Goal: Task Accomplishment & Management: Manage account settings

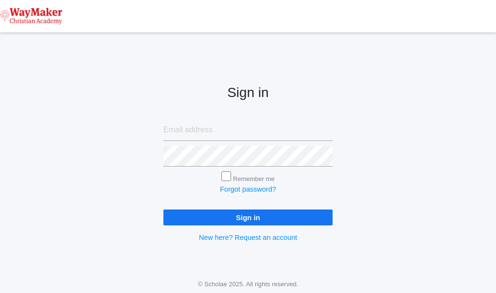
type input "cmarosz@waymakerchristian.com"
click at [228, 177] on input "Remember me" at bounding box center [226, 176] width 10 height 10
checkbox input "true"
click at [305, 219] on input "Sign in" at bounding box center [247, 218] width 169 height 16
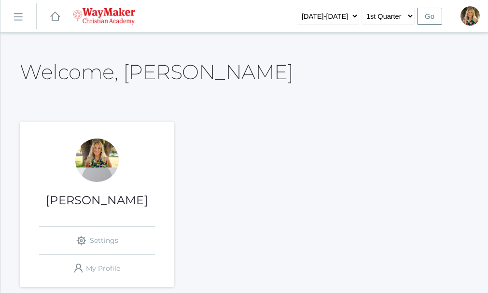
click at [106, 191] on div "Claudia Marosz icons/ui/navigation/settings Created with Sketch. Settings icons…" at bounding box center [97, 210] width 155 height 143
click at [111, 151] on div at bounding box center [96, 160] width 43 height 43
click at [410, 13] on select "1st Quarter 2nd Quarter 3rd Quarter 4th Quarter" at bounding box center [388, 16] width 53 height 17
click at [362, 8] on select "1st Quarter 2nd Quarter 3rd Quarter 4th Quarter" at bounding box center [388, 16] width 53 height 17
click at [430, 12] on input "Go" at bounding box center [429, 16] width 25 height 17
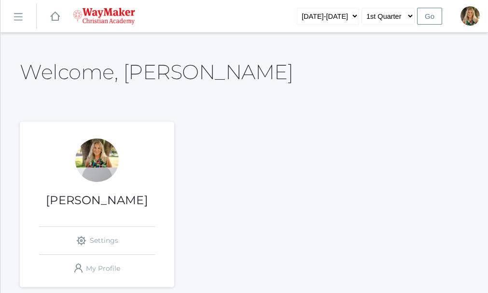
click at [430, 19] on input "Go" at bounding box center [429, 16] width 25 height 17
click at [430, 15] on input "Go" at bounding box center [429, 16] width 25 height 17
click at [106, 243] on link "icons/ui/navigation/settings Created with Sketch. Settings" at bounding box center [97, 241] width 116 height 28
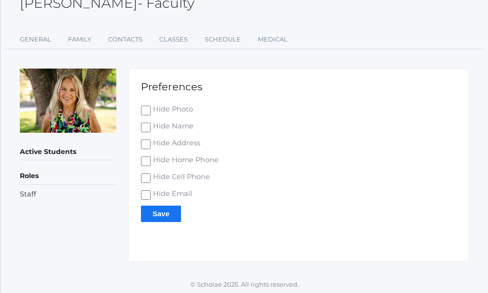
scroll to position [68, 0]
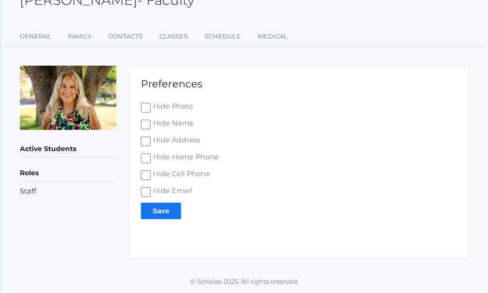
click at [152, 205] on input "Save" at bounding box center [161, 211] width 40 height 16
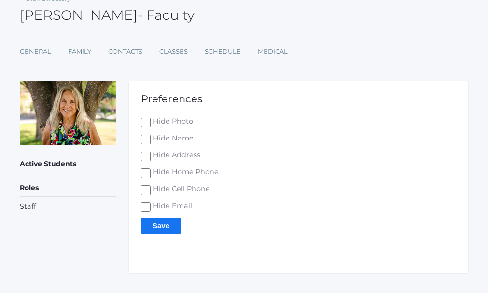
scroll to position [90, 0]
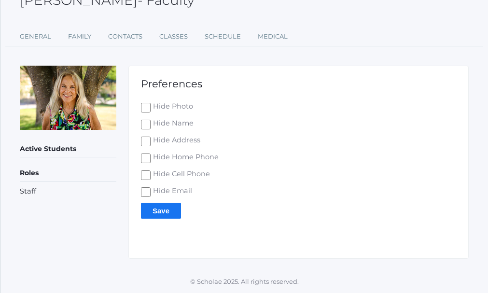
click at [171, 211] on input "Save" at bounding box center [161, 211] width 40 height 16
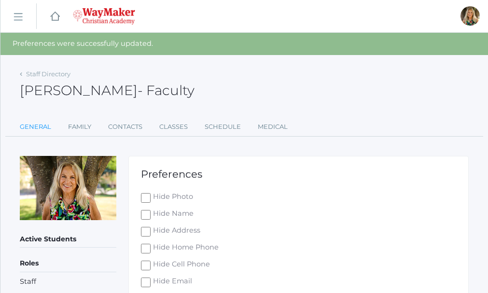
click at [37, 124] on link "General" at bounding box center [35, 126] width 31 height 19
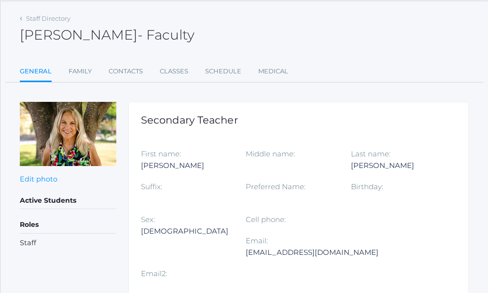
scroll to position [97, 0]
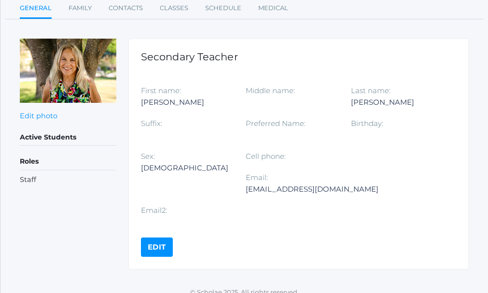
click at [373, 122] on label "Birthday:" at bounding box center [367, 123] width 32 height 9
click at [157, 246] on link "Edit" at bounding box center [157, 247] width 32 height 19
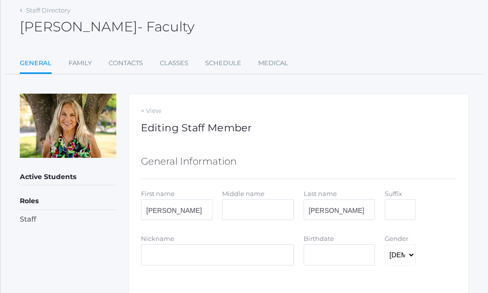
scroll to position [97, 0]
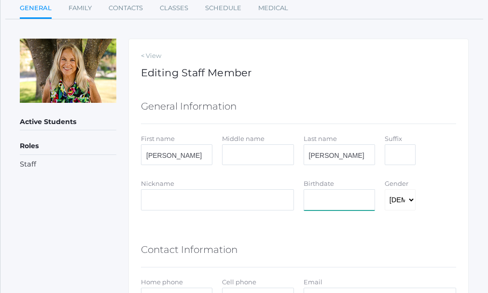
click at [348, 204] on input "Birthdate" at bounding box center [339, 199] width 71 height 21
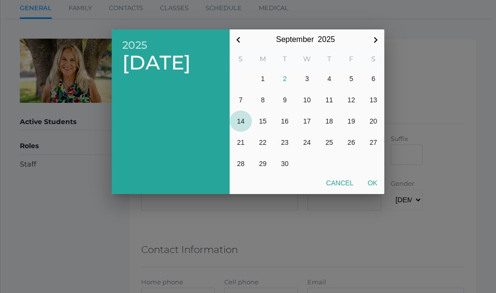
click at [242, 117] on button "14" at bounding box center [240, 121] width 22 height 21
click at [370, 180] on button "Ok" at bounding box center [372, 182] width 24 height 17
type input "2025-09-14"
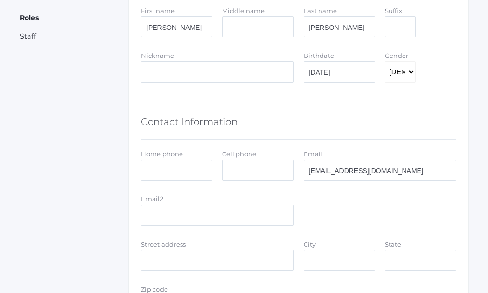
scroll to position [242, 0]
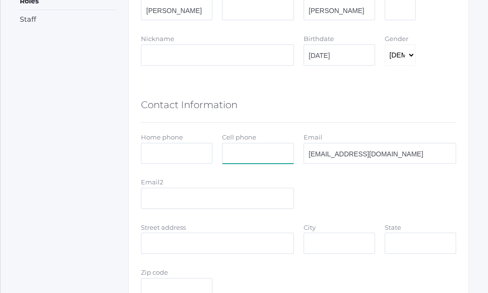
click at [236, 156] on input "Cell phone" at bounding box center [257, 153] width 71 height 21
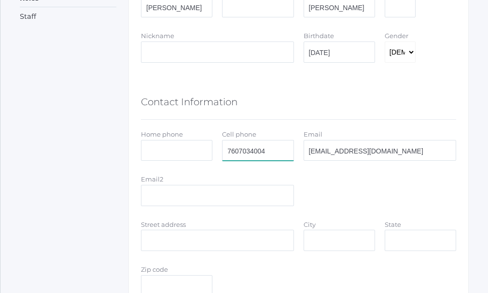
scroll to position [290, 0]
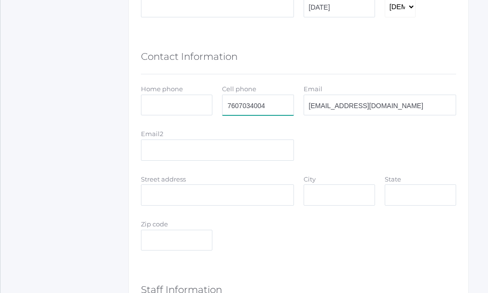
type input "7607034004"
click at [193, 200] on input "Street address" at bounding box center [217, 195] width 153 height 21
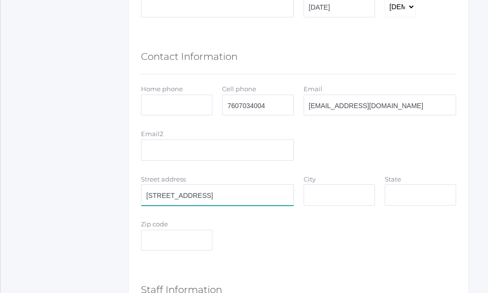
type input "2492 W. Eening Star Rd"
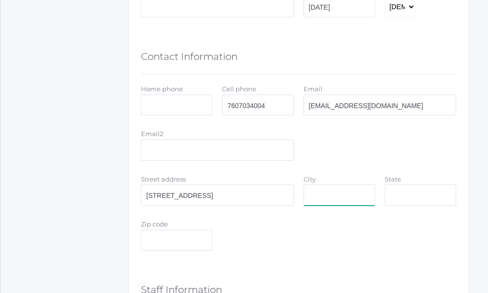
click at [343, 191] on input "City" at bounding box center [339, 195] width 71 height 21
type input "Post Falls"
click at [412, 201] on input "State" at bounding box center [420, 195] width 71 height 21
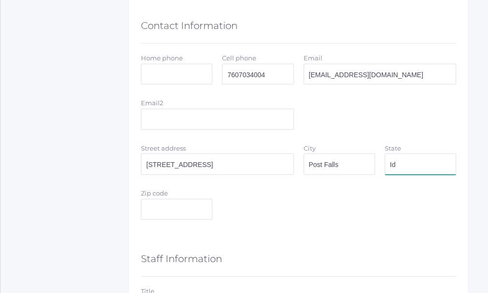
scroll to position [338, 0]
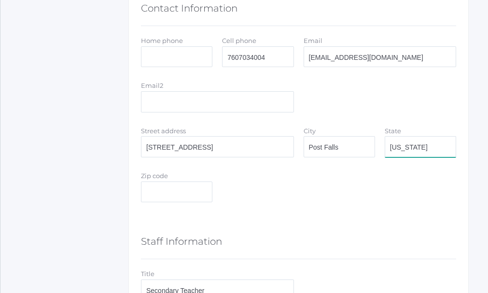
type input "Idaho"
click at [169, 190] on input "Zip code" at bounding box center [176, 192] width 71 height 21
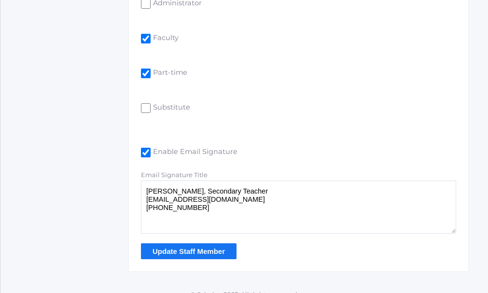
scroll to position [752, 0]
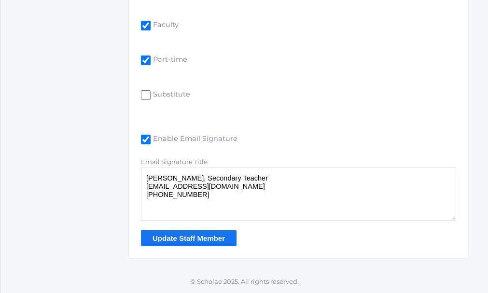
type input "83854"
click at [190, 240] on input "Update Staff Member" at bounding box center [189, 238] width 96 height 16
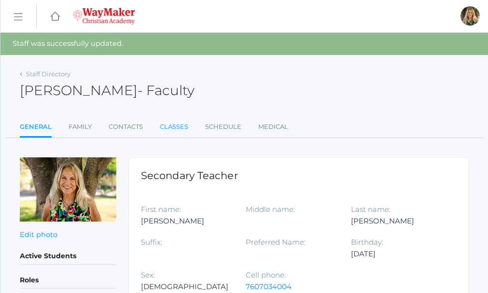
click at [174, 124] on link "Classes" at bounding box center [174, 126] width 29 height 19
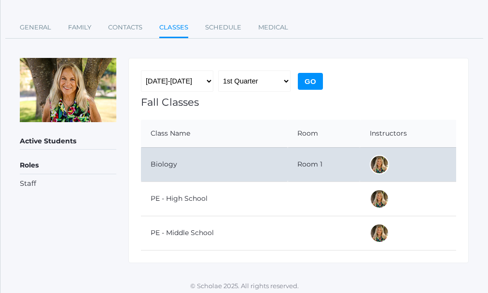
scroll to position [82, 0]
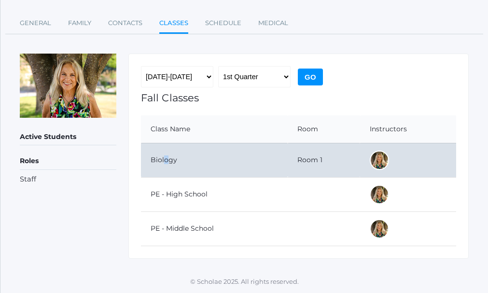
click at [168, 161] on td "Biology" at bounding box center [214, 160] width 147 height 34
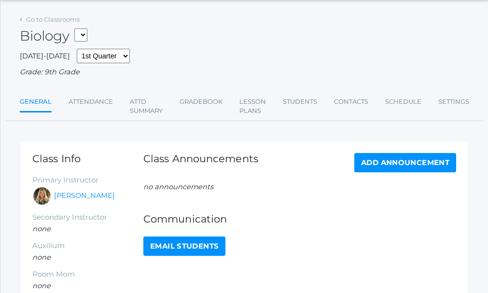
scroll to position [97, 0]
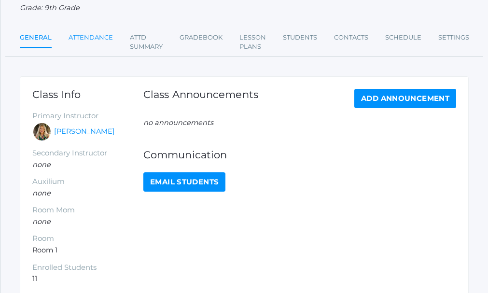
click at [101, 38] on link "Attendance" at bounding box center [91, 37] width 44 height 19
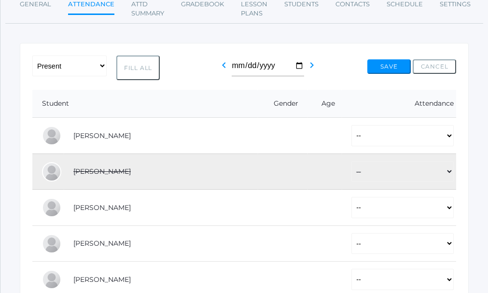
scroll to position [145, 0]
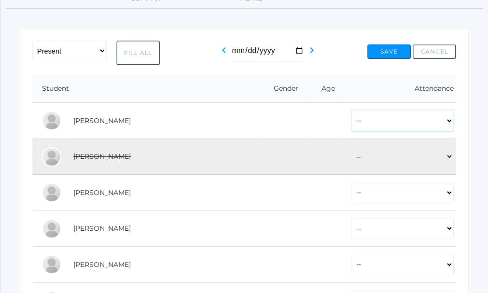
click at [450, 121] on select "-- Present Tardy Excused Tardy Unexcused Absent Excused Absent Unexcused" at bounding box center [403, 120] width 102 height 21
select select "P"
click at [352, 112] on select "-- Present Tardy Excused Tardy Unexcused Absent Excused Absent Unexcused" at bounding box center [403, 120] width 102 height 21
click at [451, 192] on select "-- Present Tardy Excused Tardy Unexcused Absent Excused Absent Unexcused" at bounding box center [403, 192] width 102 height 21
select select "P"
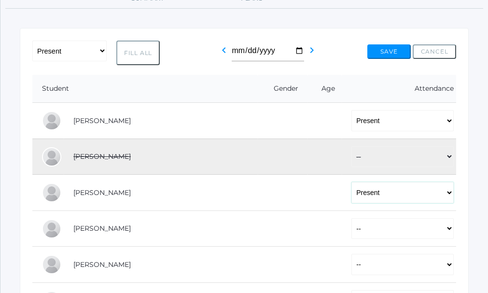
click at [352, 184] on select "-- Present Tardy Excused Tardy Unexcused Absent Excused Absent Unexcused" at bounding box center [403, 192] width 102 height 21
click at [134, 57] on button "Fill All" at bounding box center [137, 53] width 43 height 25
select select "P"
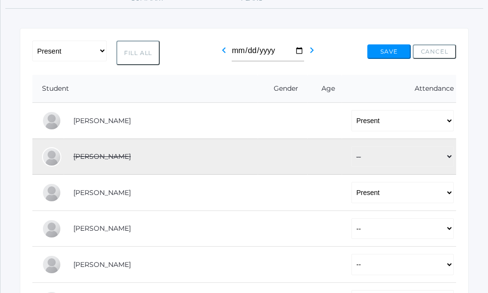
select select "P"
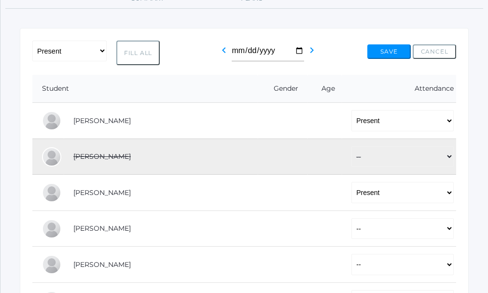
select select "P"
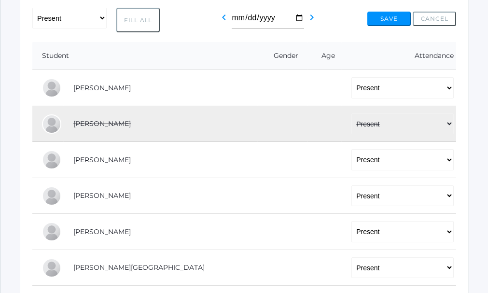
scroll to position [193, 0]
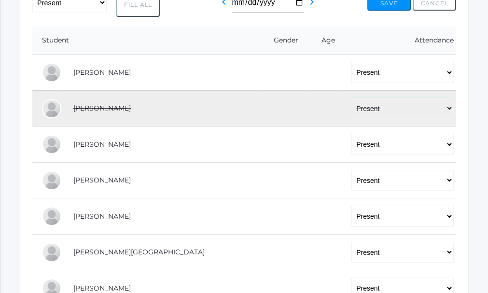
click at [352, 112] on select "-- Present Tardy Excused Tardy Unexcused Absent Excused Absent Unexcused" at bounding box center [403, 108] width 102 height 21
select select "AU"
click at [352, 99] on select "-- Present Tardy Excused Tardy Unexcused Absent Excused Absent Unexcused" at bounding box center [403, 108] width 102 height 21
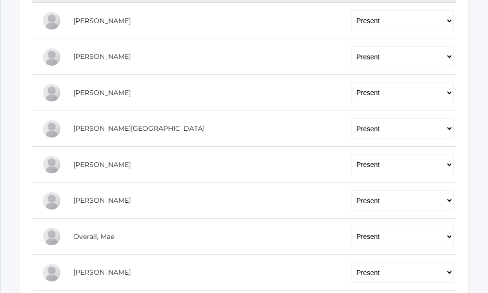
scroll to position [338, 0]
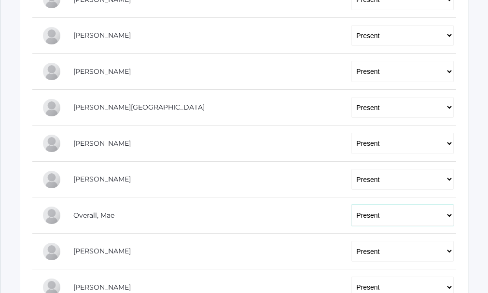
click at [352, 218] on select "-- Present Tardy Excused Tardy Unexcused Absent Excused Absent Unexcused" at bounding box center [403, 215] width 102 height 21
select select "TU"
click at [352, 206] on select "-- Present Tardy Excused Tardy Unexcused Absent Excused Absent Unexcused" at bounding box center [403, 215] width 102 height 21
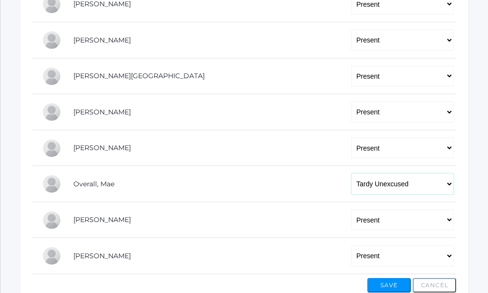
scroll to position [386, 0]
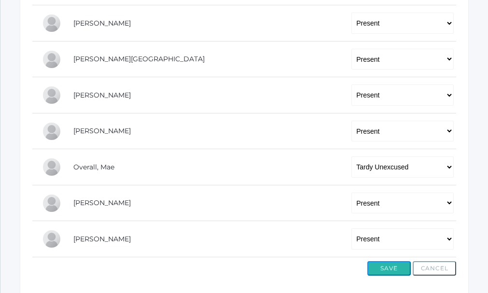
click at [391, 271] on button "Save" at bounding box center [389, 268] width 43 height 14
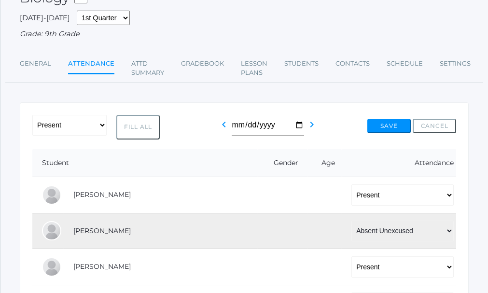
scroll to position [97, 0]
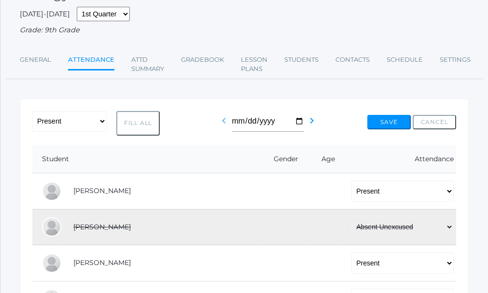
click at [224, 122] on icon "chevron_left" at bounding box center [224, 121] width 12 height 12
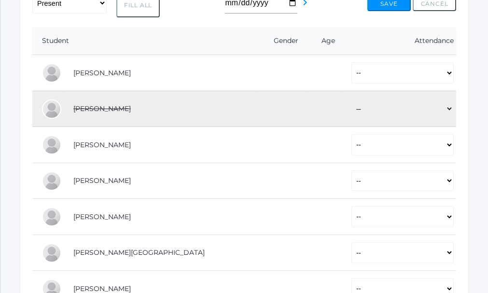
scroll to position [193, 0]
click at [145, 9] on button "Fill All" at bounding box center [137, 4] width 43 height 25
select select "P"
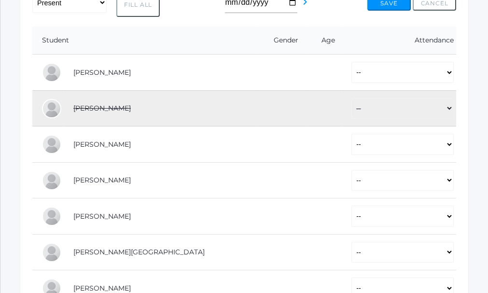
select select "P"
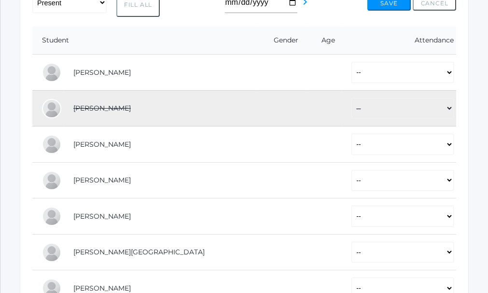
select select "P"
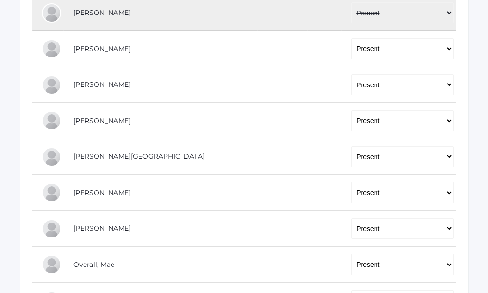
scroll to position [290, 0]
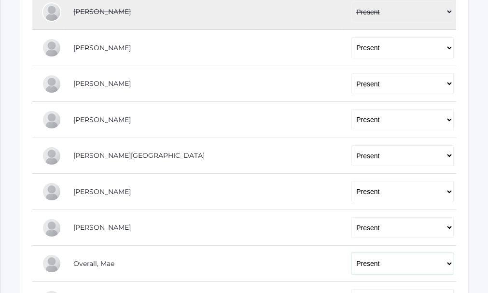
click at [352, 264] on select "-- Present Tardy Excused Tardy Unexcused Absent Excused Absent Unexcused" at bounding box center [403, 263] width 102 height 21
select select "TU"
click at [352, 255] on select "-- Present Tardy Excused Tardy Unexcused Absent Excused Absent Unexcused" at bounding box center [403, 263] width 102 height 21
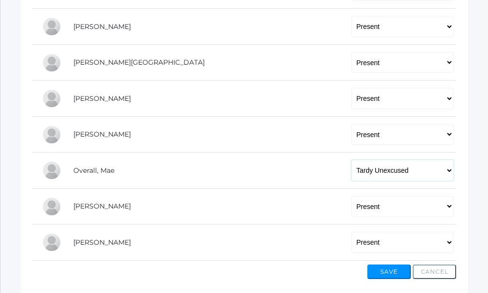
scroll to position [386, 0]
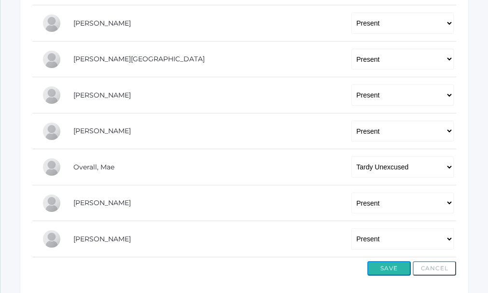
click at [387, 271] on button "Save" at bounding box center [389, 268] width 43 height 14
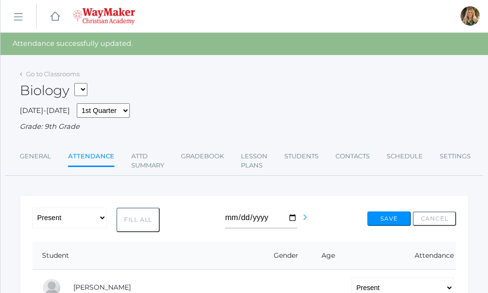
click at [301, 219] on icon "chevron_right" at bounding box center [306, 218] width 12 height 12
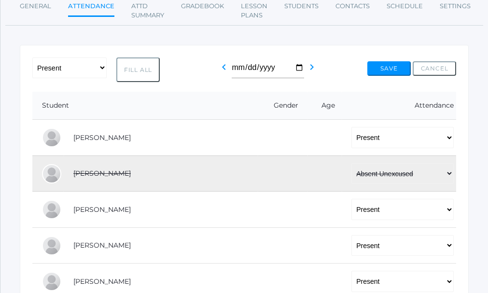
scroll to position [145, 0]
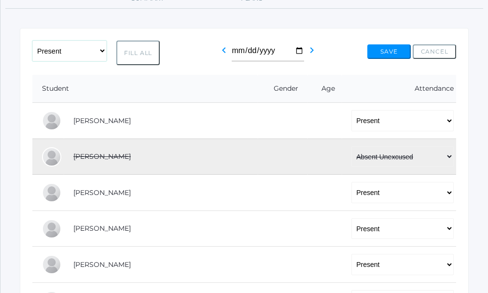
click at [100, 53] on select "-- Present Tardy Excused Tardy Unexcused Absent Excused Absent Unexcused" at bounding box center [69, 51] width 74 height 21
click at [204, 33] on div "-- Present Tardy Excused Tardy Unexcused Absent Excused Absent Unexcused Fill A…" at bounding box center [244, 284] width 449 height 512
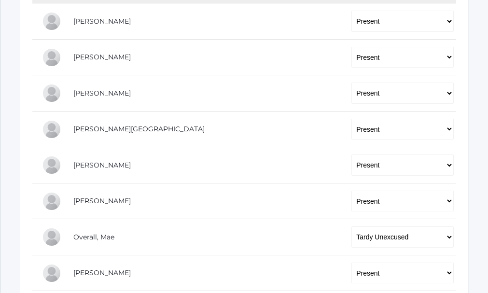
scroll to position [338, 0]
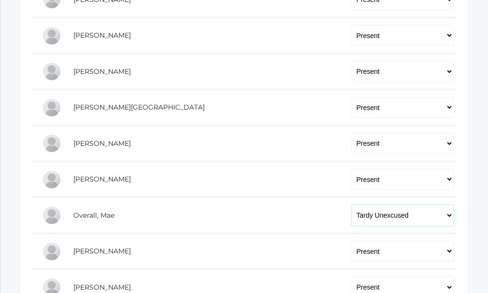
click at [352, 215] on select "-- Present Tardy Excused Tardy Unexcused Absent Excused Absent Unexcused" at bounding box center [403, 215] width 102 height 21
select select "P"
click at [352, 206] on select "-- Present Tardy Excused Tardy Unexcused Absent Excused Absent Unexcused" at bounding box center [403, 215] width 102 height 21
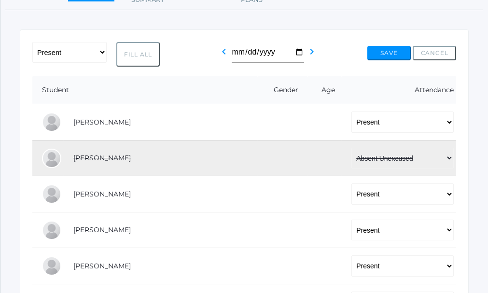
scroll to position [88, 0]
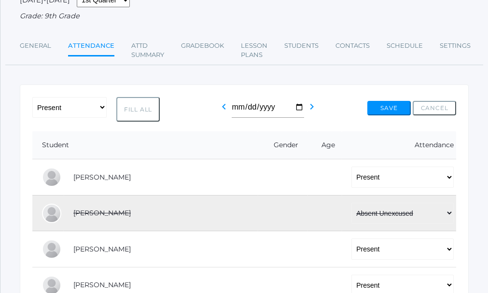
click at [432, 114] on button "Cancel" at bounding box center [434, 108] width 43 height 14
click at [222, 107] on icon "chevron_left" at bounding box center [224, 107] width 12 height 12
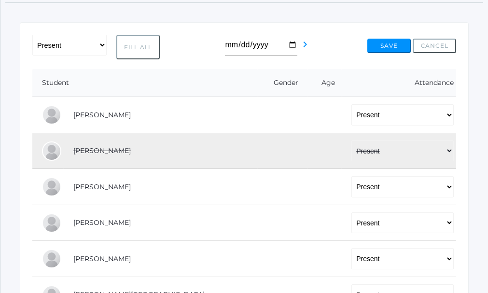
scroll to position [145, 0]
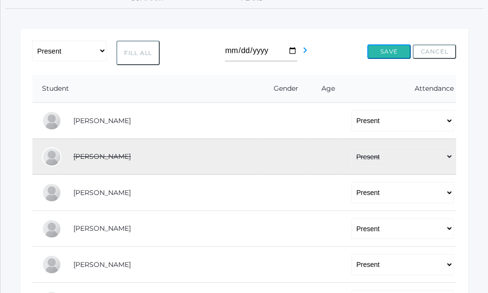
click at [386, 53] on button "Save" at bounding box center [389, 51] width 43 height 14
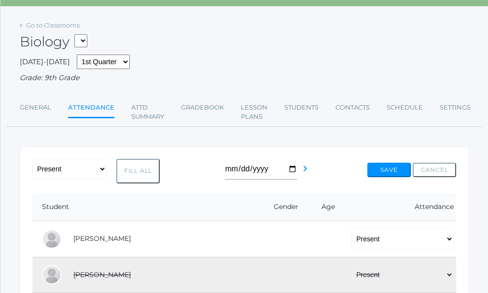
scroll to position [48, 0]
click at [210, 109] on link "Gradebook" at bounding box center [202, 108] width 43 height 19
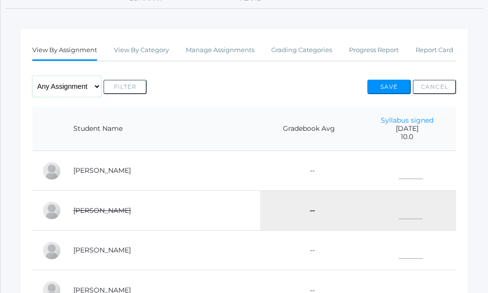
click at [95, 88] on select "Any Assignment Category: Total - Syllabus signed" at bounding box center [66, 86] width 69 height 21
click at [231, 85] on div "Any Assignment Category: Total - Syllabus signed Filter Save Cancel" at bounding box center [244, 86] width 424 height 21
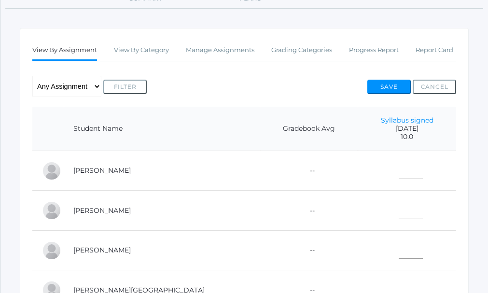
scroll to position [97, 0]
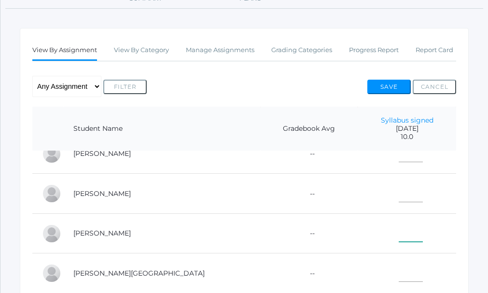
click at [399, 235] on input"] "text" at bounding box center [411, 231] width 24 height 21
type input"] "10"
drag, startPoint x: 381, startPoint y: 274, endPoint x: 385, endPoint y: 279, distance: 6.1
click at [399, 274] on input"] "text" at bounding box center [411, 271] width 24 height 21
type input"] "10"
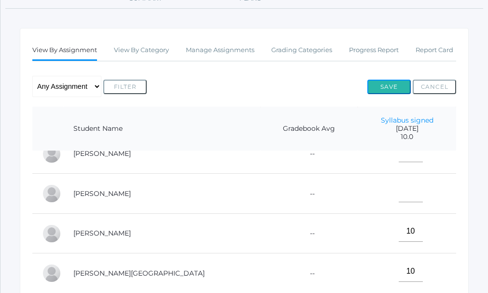
click at [392, 86] on button "Save" at bounding box center [389, 87] width 43 height 14
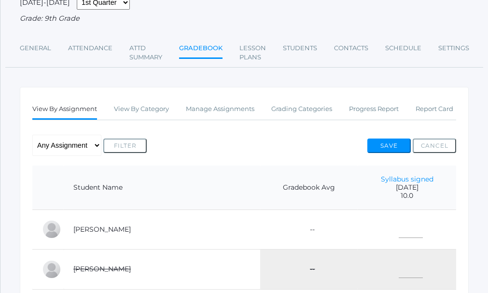
scroll to position [105, 0]
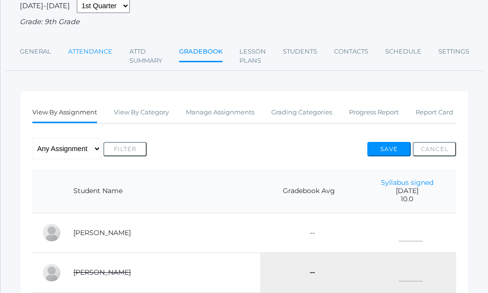
click at [91, 53] on link "Attendance" at bounding box center [90, 51] width 44 height 19
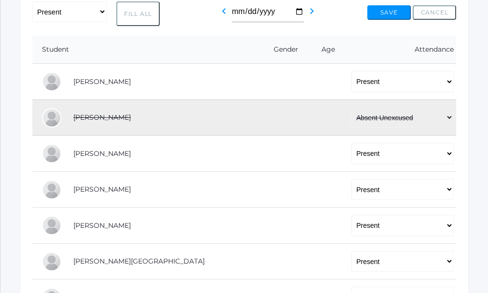
scroll to position [193, 0]
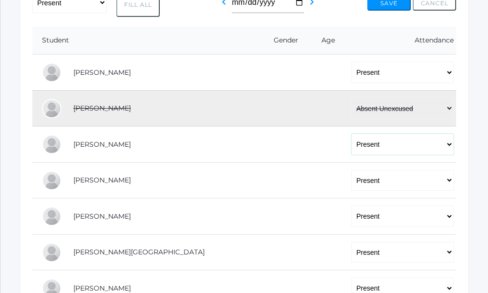
click at [448, 146] on select "-- Present Tardy Excused Tardy Unexcused Absent Excused Absent Unexcused" at bounding box center [403, 144] width 102 height 21
select select "AU"
click at [352, 135] on select "-- Present Tardy Excused Tardy Unexcused Absent Excused Absent Unexcused" at bounding box center [403, 144] width 102 height 21
click at [224, 5] on icon "chevron_left" at bounding box center [224, 2] width 12 height 12
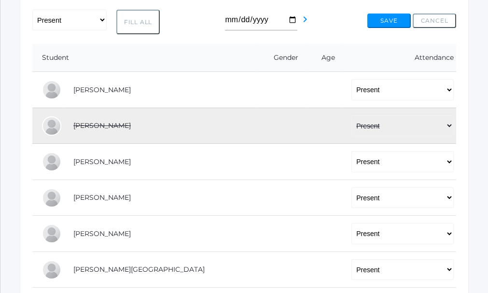
scroll to position [193, 0]
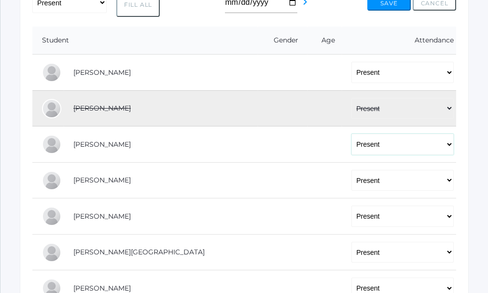
click at [352, 151] on select "-- Present Tardy Excused Tardy Unexcused Absent Excused Absent Unexcused" at bounding box center [403, 144] width 102 height 21
select select "AU"
click at [352, 135] on select "-- Present Tardy Excused Tardy Unexcused Absent Excused Absent Unexcused" at bounding box center [403, 144] width 102 height 21
click at [352, 114] on select "-- Present Tardy Excused Tardy Unexcused Absent Excused Absent Unexcused" at bounding box center [403, 108] width 102 height 21
select select "AU"
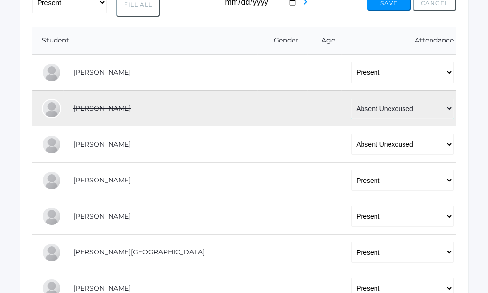
click at [352, 99] on select "-- Present Tardy Excused Tardy Unexcused Absent Excused Absent Unexcused" at bounding box center [403, 108] width 102 height 21
click at [395, 10] on button "Save" at bounding box center [389, 3] width 43 height 14
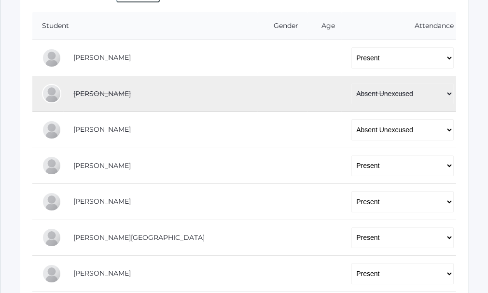
scroll to position [225, 0]
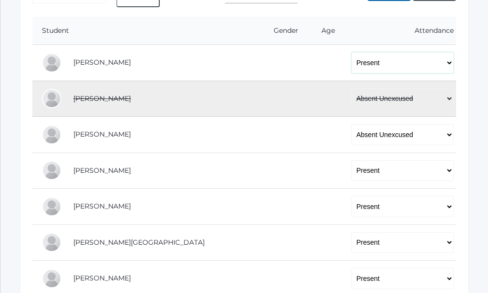
click at [449, 64] on select "-- Present Tardy Excused Tardy Unexcused Absent Excused Absent Unexcused" at bounding box center [403, 62] width 102 height 21
click at [350, 32] on th "Attendance" at bounding box center [399, 31] width 114 height 28
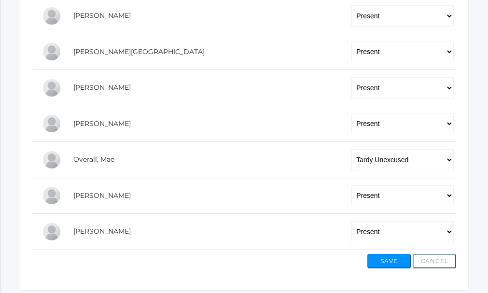
scroll to position [418, 0]
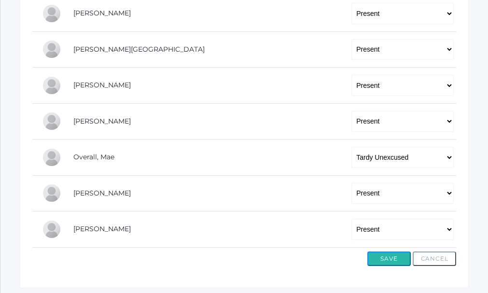
click at [383, 262] on button "Save" at bounding box center [389, 259] width 43 height 14
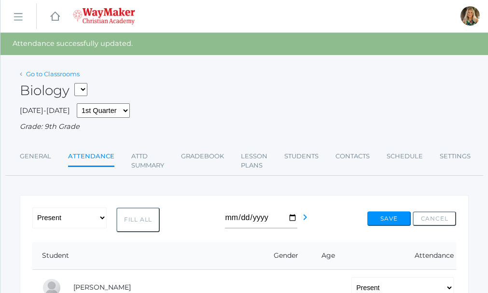
click at [56, 73] on link "Go to Classrooms" at bounding box center [53, 74] width 54 height 8
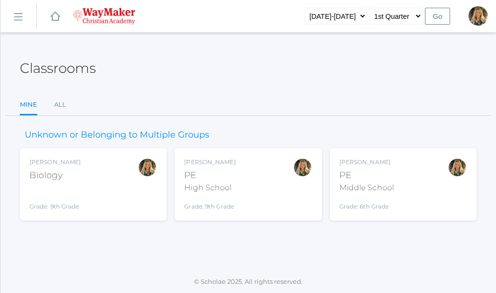
click at [370, 185] on div "Middle School" at bounding box center [366, 188] width 55 height 12
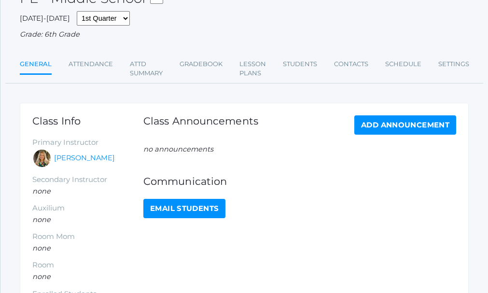
scroll to position [97, 0]
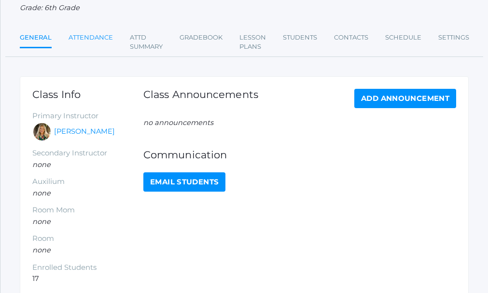
click at [78, 37] on link "Attendance" at bounding box center [91, 37] width 44 height 19
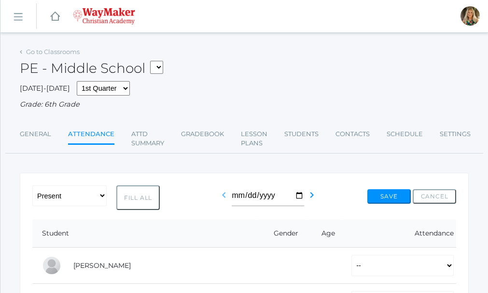
click at [222, 195] on icon "chevron_left" at bounding box center [224, 195] width 12 height 12
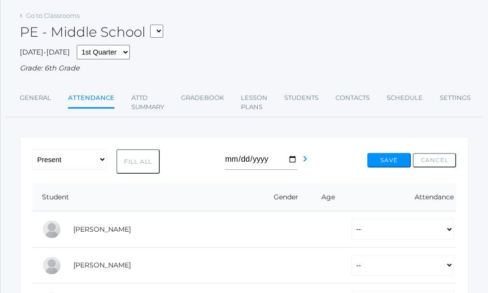
scroll to position [97, 0]
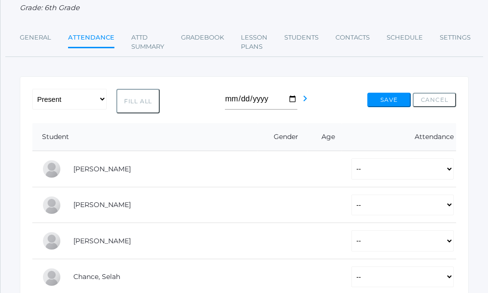
click at [136, 103] on button "Fill All" at bounding box center [137, 101] width 43 height 25
select select "P"
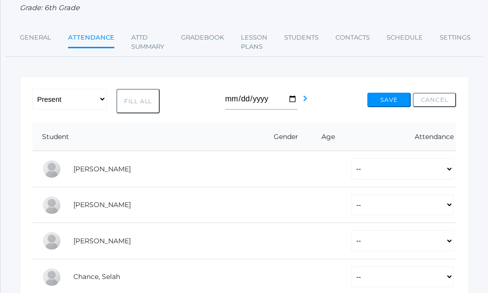
select select "P"
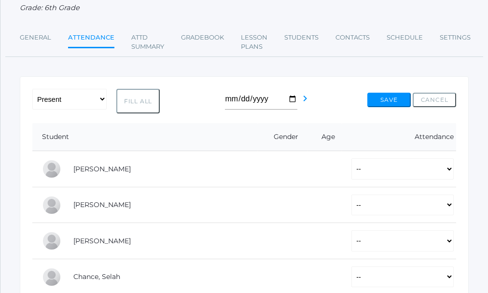
select select "P"
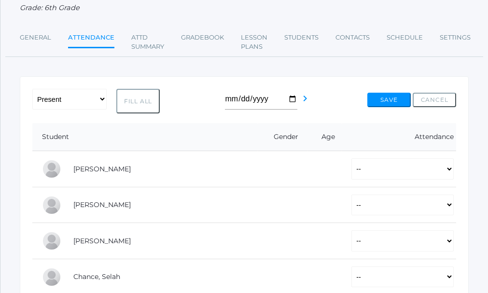
select select "P"
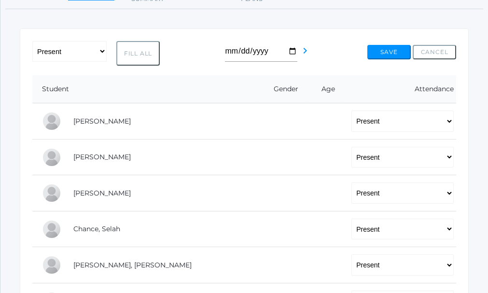
scroll to position [145, 0]
click at [452, 267] on select "-- Present Tardy Excused Tardy Unexcused Absent Excused Absent Unexcused" at bounding box center [403, 264] width 102 height 21
click at [352, 256] on select "-- Present Tardy Excused Tardy Unexcused Absent Excused Absent Unexcused" at bounding box center [403, 264] width 102 height 21
click at [452, 264] on select "-- Present Tardy Excused Tardy Unexcused Absent Excused Absent Unexcused" at bounding box center [403, 264] width 102 height 21
select select "P"
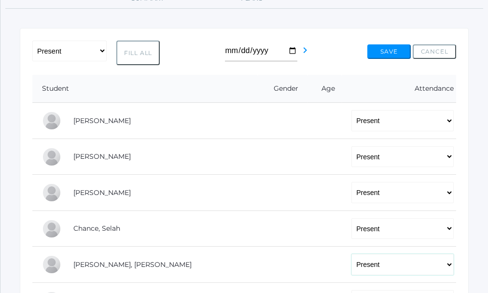
click at [352, 256] on select "-- Present Tardy Excused Tardy Unexcused Absent Excused Absent Unexcused" at bounding box center [403, 264] width 102 height 21
click at [453, 191] on select "-- Present Tardy Excused Tardy Unexcused Absent Excused Absent Unexcused" at bounding box center [403, 192] width 102 height 21
select select "AU"
click at [352, 184] on select "-- Present Tardy Excused Tardy Unexcused Absent Excused Absent Unexcused" at bounding box center [403, 192] width 102 height 21
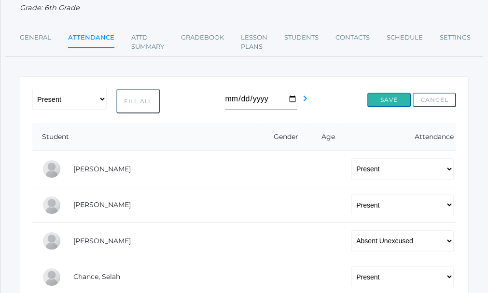
click at [391, 100] on button "Save" at bounding box center [389, 100] width 43 height 14
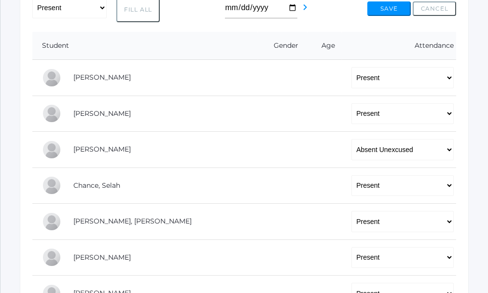
scroll to position [193, 0]
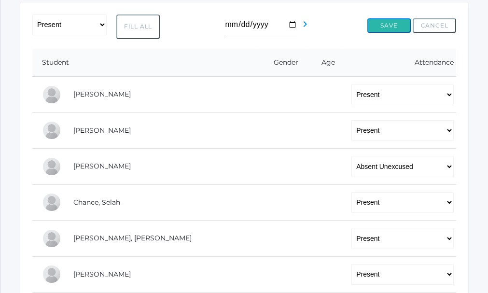
click at [386, 27] on button "Save" at bounding box center [389, 25] width 43 height 14
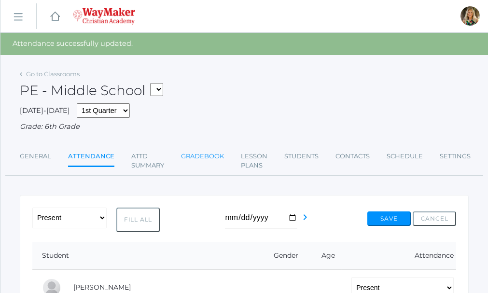
click at [203, 155] on link "Gradebook" at bounding box center [202, 156] width 43 height 19
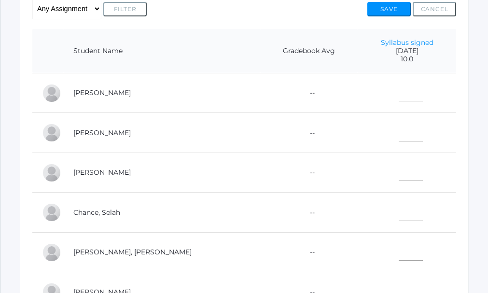
scroll to position [238, 0]
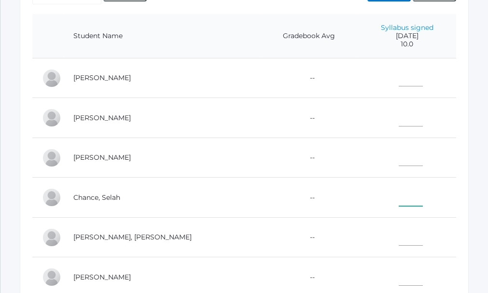
click at [399, 203] on input"] "text" at bounding box center [411, 195] width 24 height 21
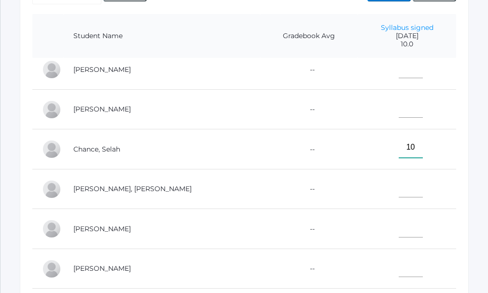
type input"] "10"
click at [399, 269] on input"] "text" at bounding box center [411, 267] width 24 height 21
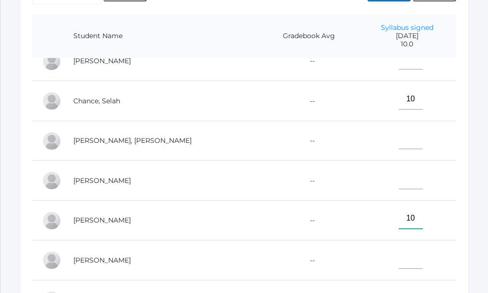
scroll to position [145, 0]
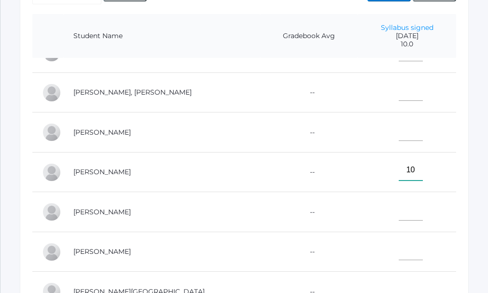
type input"] "10"
click at [399, 211] on input"] "text" at bounding box center [411, 210] width 24 height 21
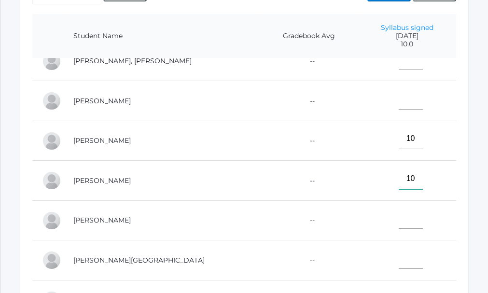
scroll to position [193, 0]
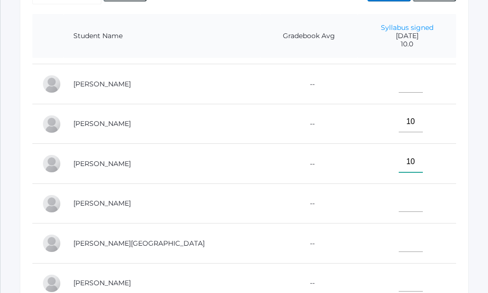
type input"] "10"
click at [399, 252] on input"] "text" at bounding box center [411, 241] width 24 height 21
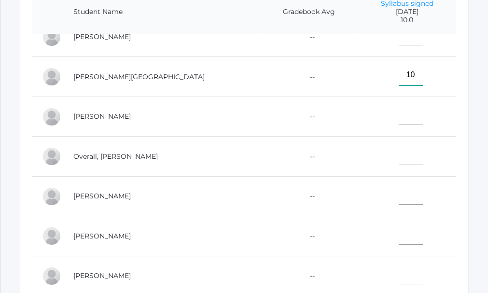
scroll to position [286, 0]
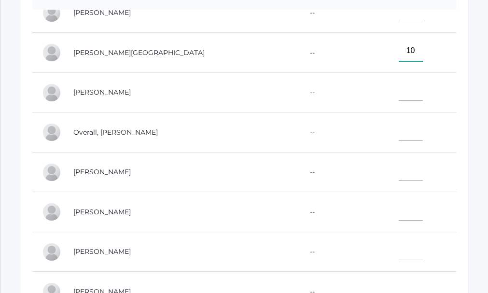
type input"] "10"
click at [399, 249] on input"] "text" at bounding box center [411, 250] width 24 height 21
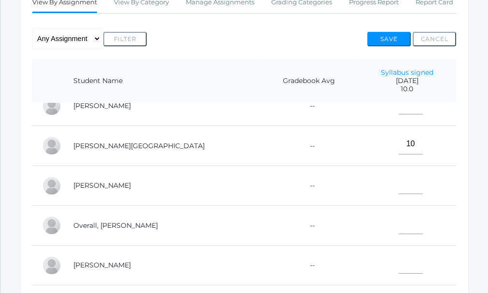
scroll to position [189, 0]
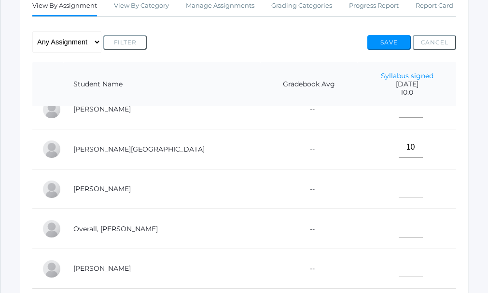
type input"] "10"
click at [388, 43] on button "Save" at bounding box center [389, 42] width 43 height 14
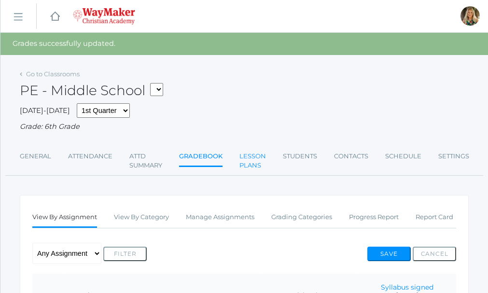
click at [252, 159] on link "Lesson Plans" at bounding box center [253, 161] width 27 height 29
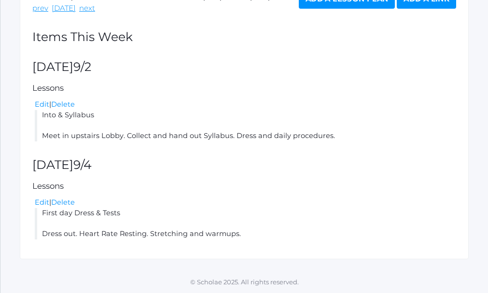
scroll to position [199, 0]
click at [246, 234] on li "First day Dress & Tests Dress out. Heart Rate Resting. Stretching and warmups." at bounding box center [246, 223] width 422 height 31
click at [41, 203] on link "Edit" at bounding box center [42, 202] width 14 height 9
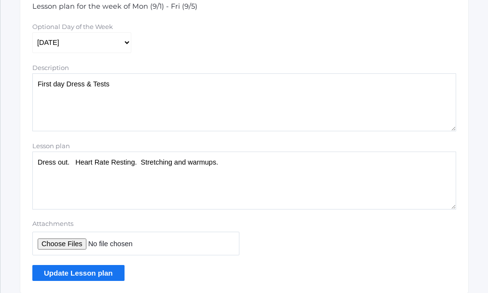
scroll to position [260, 0]
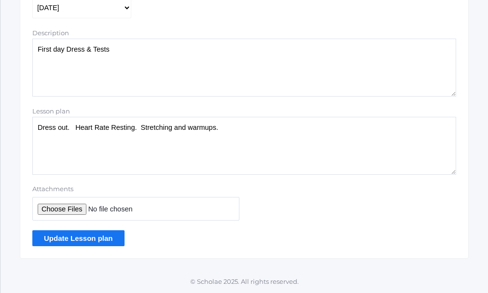
click at [227, 131] on textarea "Dress out. Heart Rate Resting. Stretching and warmups." at bounding box center [244, 146] width 424 height 58
click at [276, 131] on textarea "Dress out. Heart Rate Resting. Stretching and warmups." at bounding box center [244, 146] width 424 height 58
type textarea "Dress out. Heart Rate Resting. Stretching and warmups. Introduce different fitn…"
click at [96, 237] on input "Update Lesson plan" at bounding box center [78, 238] width 92 height 16
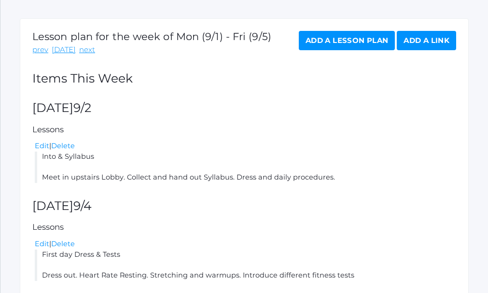
scroll to position [125, 0]
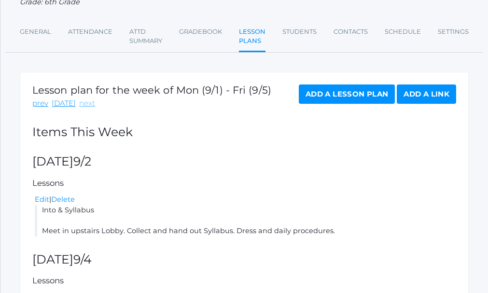
click at [84, 105] on link "next" at bounding box center [87, 103] width 16 height 11
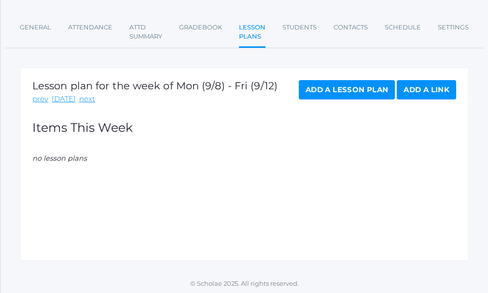
scroll to position [110, 0]
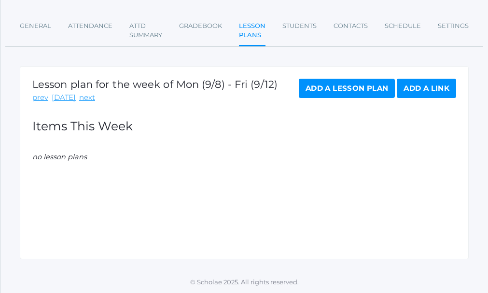
click at [372, 89] on link "Add a Lesson Plan" at bounding box center [347, 88] width 96 height 19
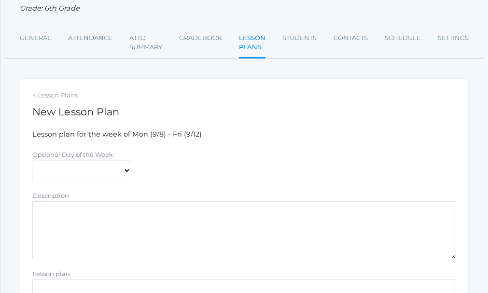
scroll to position [97, 0]
click at [127, 171] on select "[DATE] [DATE] [DATE] [DATE] [DATE]" at bounding box center [81, 170] width 99 height 21
select select "[DATE]"
click at [32, 161] on select "[DATE] [DATE] [DATE] [DATE] [DATE]" at bounding box center [81, 170] width 99 height 21
click at [97, 212] on textarea "Description" at bounding box center [244, 230] width 424 height 58
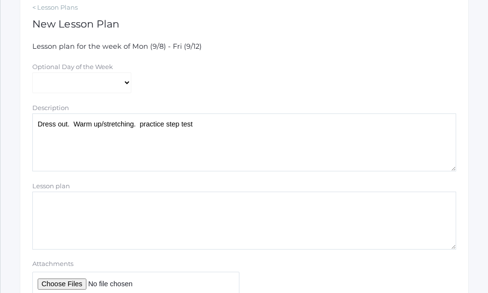
scroll to position [242, 0]
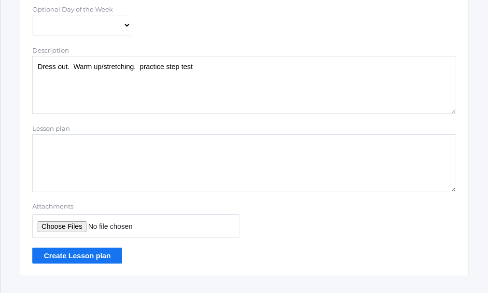
type textarea "Dress out. Warm up/stretching. practice step test"
click at [94, 147] on textarea "Lesson plan" at bounding box center [244, 163] width 424 height 58
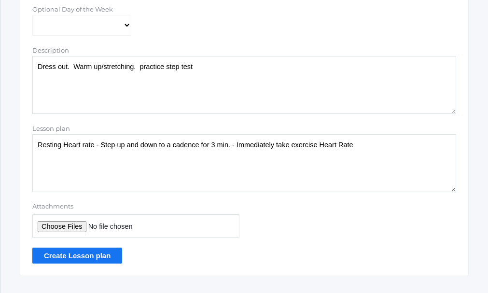
click at [85, 147] on textarea "Resting Heart rate - Step up and down to a cadence for 3 min. - Immediately tak…" at bounding box center [244, 163] width 424 height 58
drag, startPoint x: 296, startPoint y: 148, endPoint x: 301, endPoint y: 157, distance: 9.8
click at [297, 149] on textarea "Resting Heart Rate - Step up and down to a cadence for 3 min. - Immediately tak…" at bounding box center [244, 163] width 424 height 58
click at [359, 146] on textarea "Resting Heart Rate - Step up and down to a cadence for 3 min. - Immediately tak…" at bounding box center [244, 163] width 424 height 58
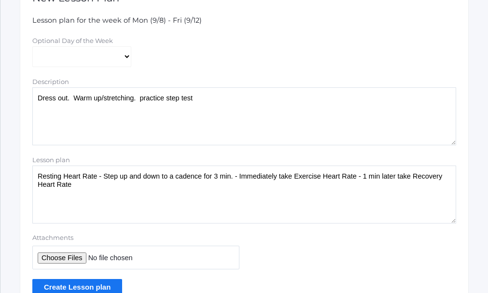
scroll to position [193, 0]
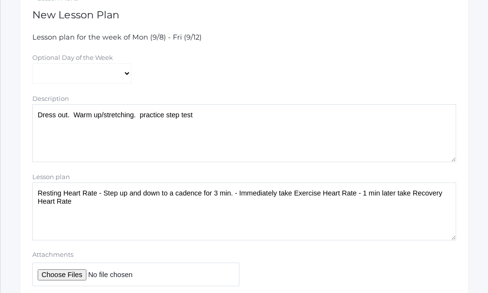
type textarea "Resting Heart Rate - Step up and down to a cadence for 3 min. - Immediately tak…"
